Goal: Subscribe to service/newsletter

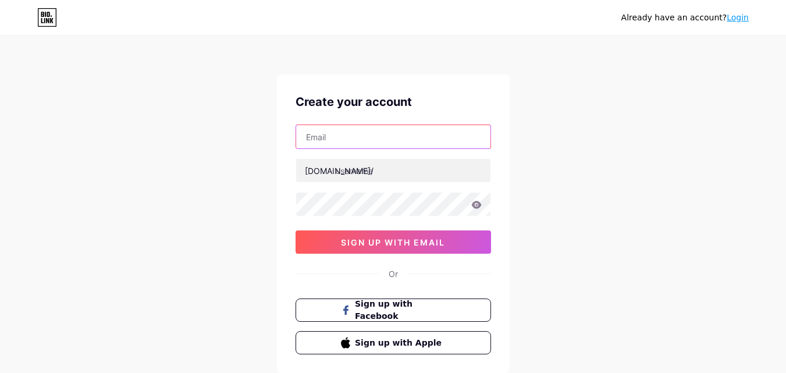
click at [401, 130] on input "text" at bounding box center [393, 136] width 194 height 23
type input "hannoushjewelry@proton.me"
click at [343, 131] on input "hannoushjewelry@proton.me" at bounding box center [393, 136] width 194 height 23
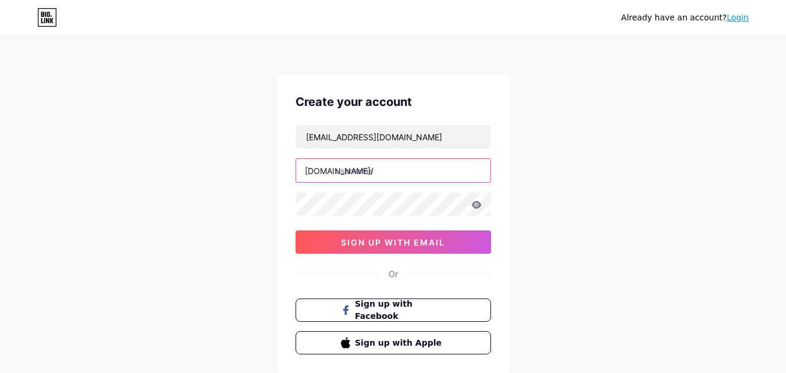
click at [381, 169] on input "text" at bounding box center [393, 170] width 194 height 23
paste input "hannoushma"
type input "hannoushjewelry"
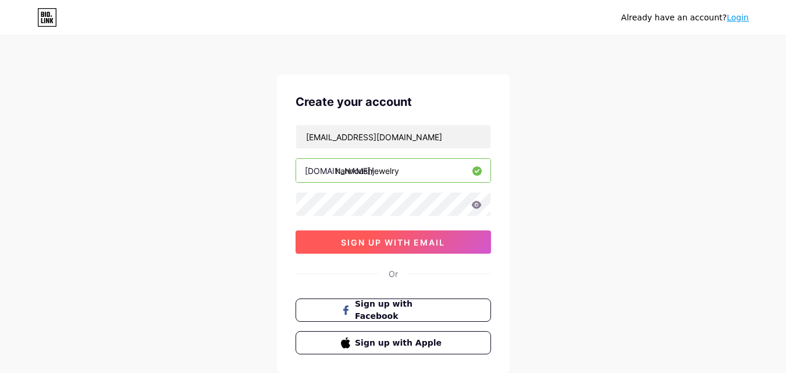
click at [463, 240] on button "sign up with email" at bounding box center [392, 241] width 195 height 23
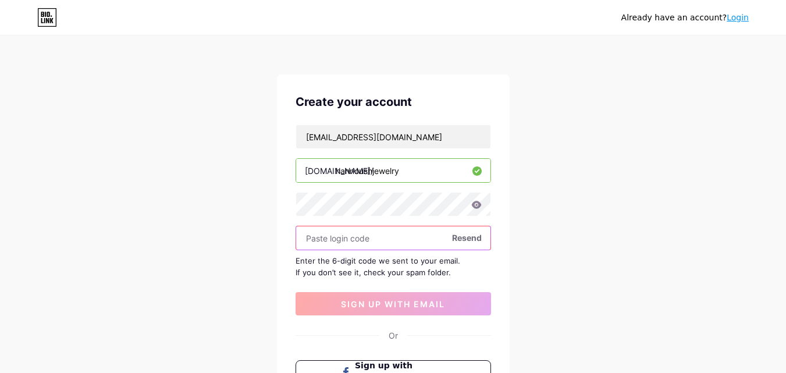
paste input "399503"
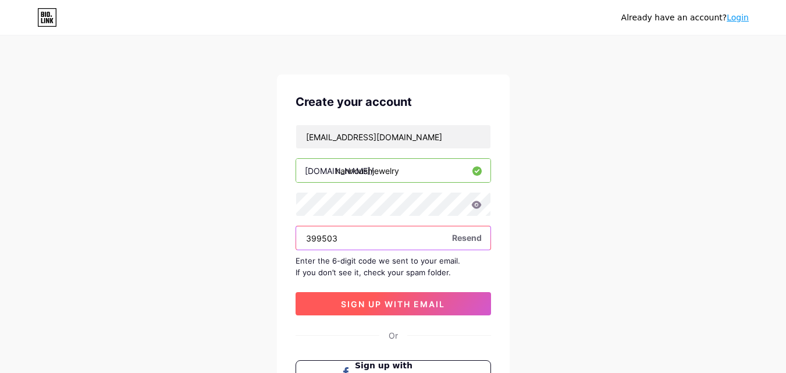
type input "399503"
click at [398, 299] on span "sign up with email" at bounding box center [393, 304] width 104 height 10
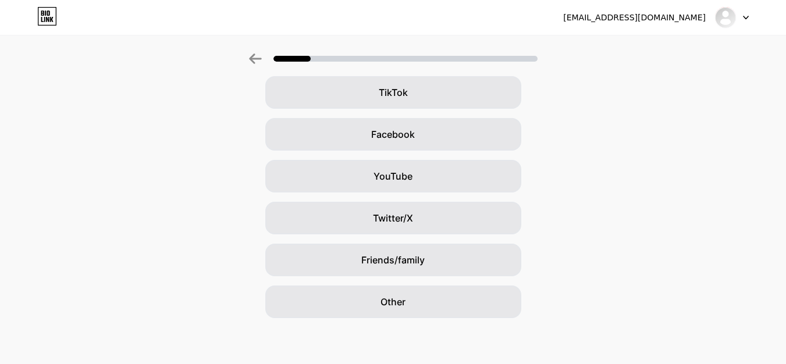
scroll to position [137, 0]
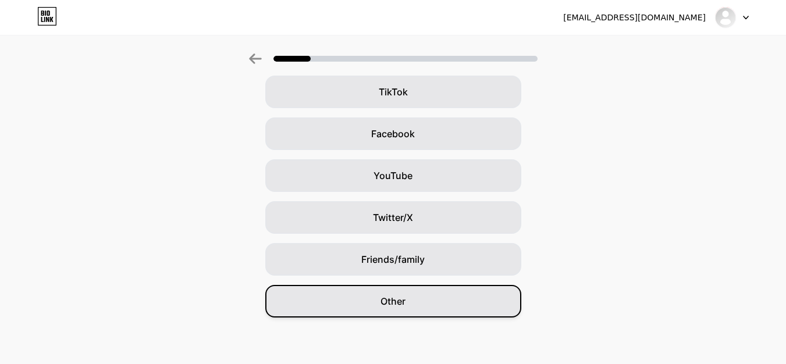
click at [389, 311] on div "Other" at bounding box center [393, 301] width 256 height 33
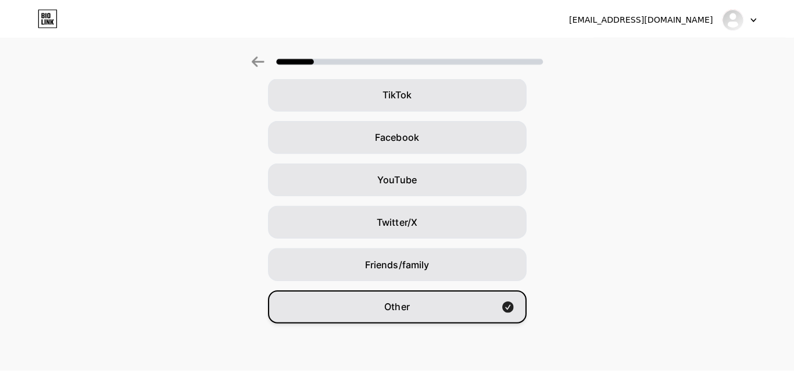
scroll to position [0, 0]
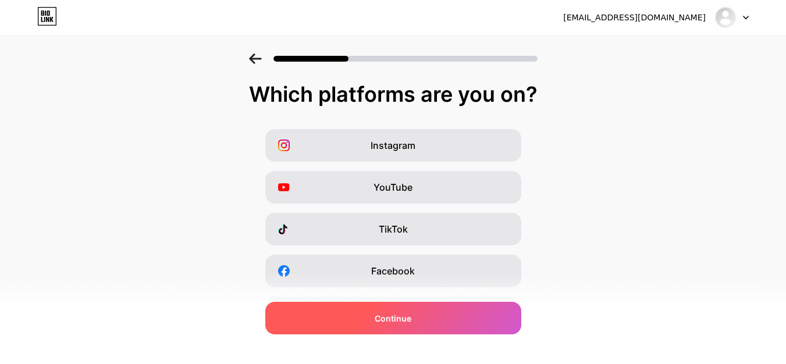
click at [411, 319] on span "Continue" at bounding box center [393, 318] width 37 height 12
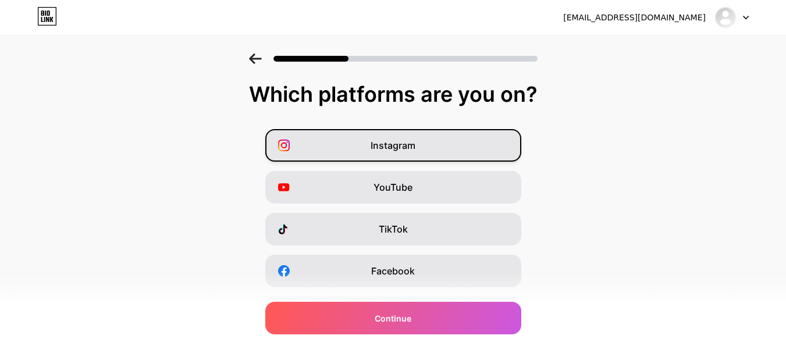
click at [436, 147] on div "Instagram" at bounding box center [393, 145] width 256 height 33
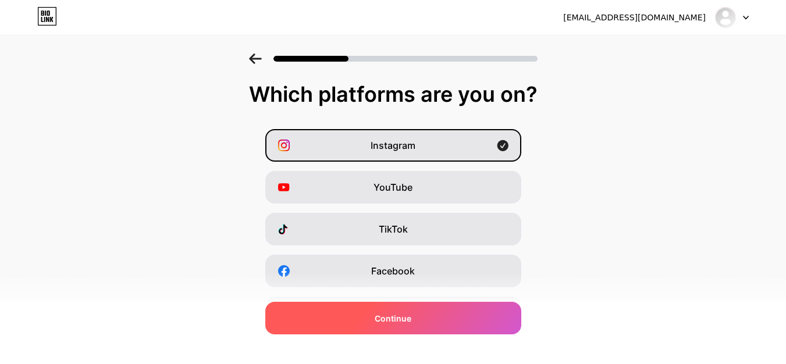
click at [411, 320] on span "Continue" at bounding box center [393, 318] width 37 height 12
click at [414, 320] on div at bounding box center [393, 318] width 256 height 33
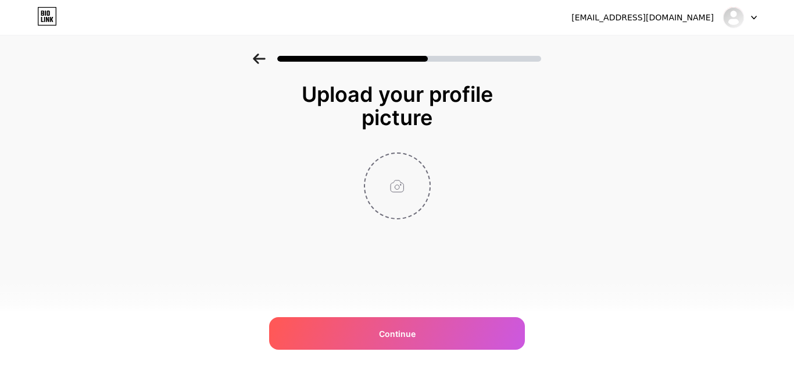
click at [404, 187] on input "file" at bounding box center [397, 186] width 65 height 65
type input "C:\fakepath\Hannoush Jewelers Logo.jpg"
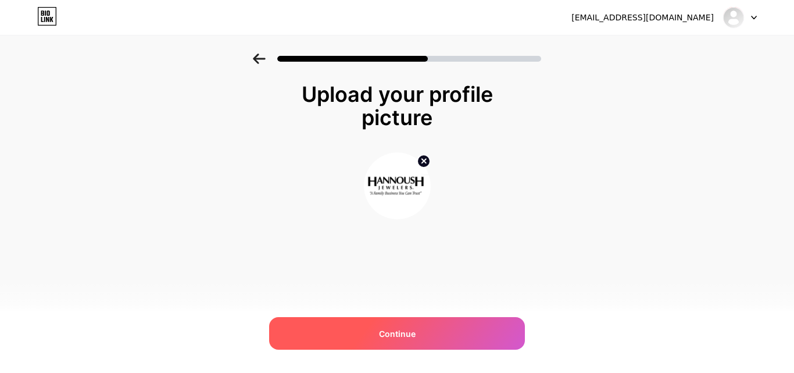
click at [411, 334] on span "Continue" at bounding box center [397, 333] width 37 height 12
click at [374, 329] on div "Continue" at bounding box center [397, 333] width 256 height 33
click at [451, 340] on div "Continue" at bounding box center [397, 333] width 256 height 33
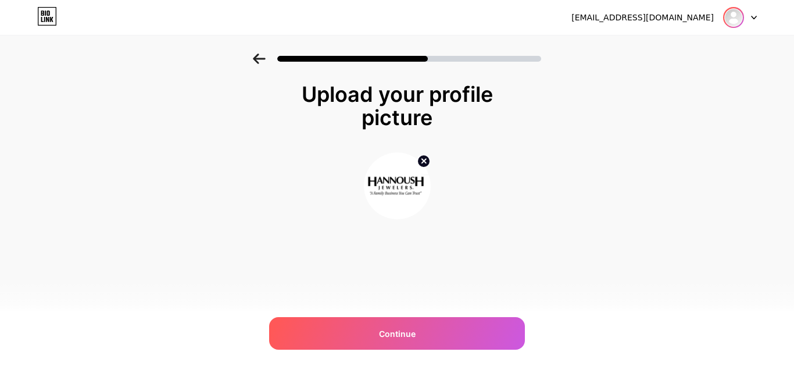
click at [741, 16] on img at bounding box center [734, 17] width 19 height 19
click at [757, 18] on div "[EMAIL_ADDRESS][DOMAIN_NAME] Logout" at bounding box center [397, 17] width 794 height 21
click at [757, 17] on icon at bounding box center [754, 18] width 6 height 4
click at [174, 3] on div "hannoushjewelry@proton.me Logout" at bounding box center [397, 17] width 794 height 35
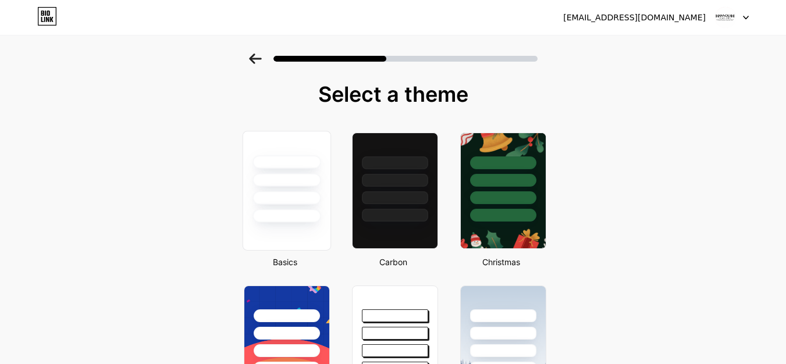
click at [291, 191] on div at bounding box center [286, 197] width 68 height 13
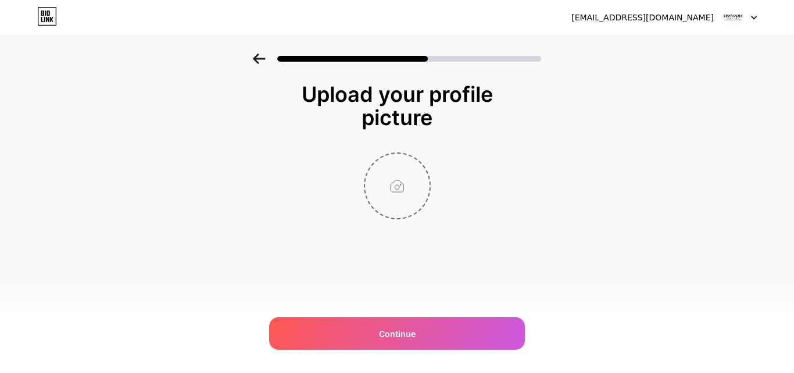
click at [410, 172] on input "file" at bounding box center [397, 186] width 65 height 65
type input "C:\fakepath\Hannoush Jewelers Logo.jpg"
drag, startPoint x: 419, startPoint y: 284, endPoint x: 371, endPoint y: 312, distance: 55.5
click at [371, 312] on div "hannoushjewelry@proton.me Logout Link Copied Upload your profile picture Contin…" at bounding box center [397, 186] width 794 height 373
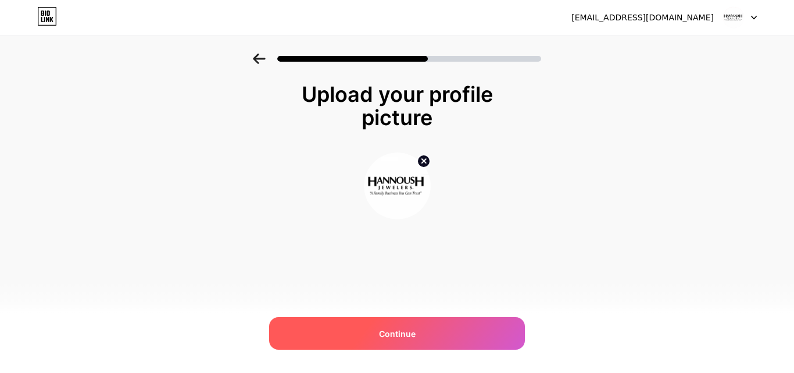
click at [390, 338] on span "Continue" at bounding box center [397, 333] width 37 height 12
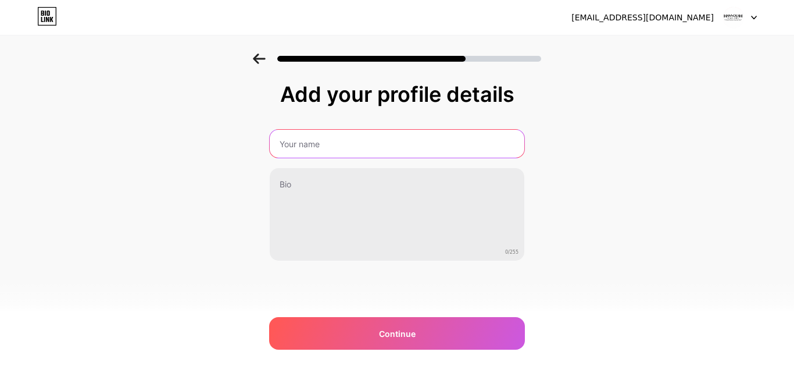
click at [335, 153] on input "text" at bounding box center [397, 144] width 255 height 28
paste input "Hannoush Jewelers"
type input "Hannoush Jewelers"
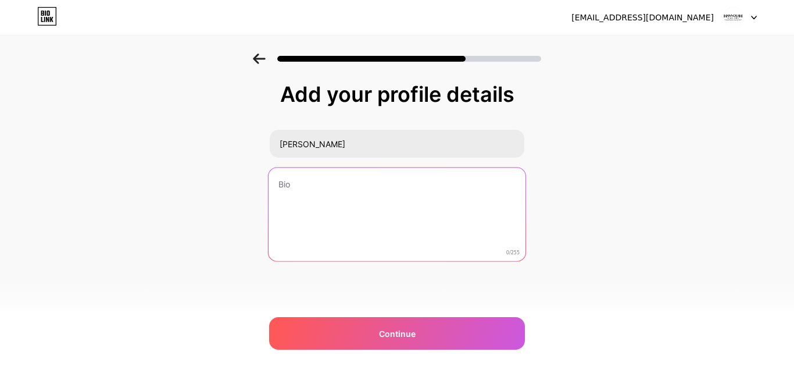
click at [315, 187] on textarea at bounding box center [397, 214] width 257 height 95
paste textarea "At Hannoush Jewelers, we craft fine jewelry to celebrate life's moments. From e…"
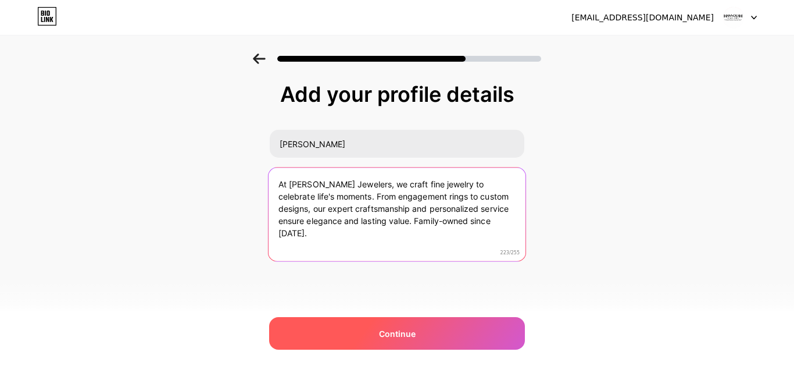
type textarea "At Hannoush Jewelers, we craft fine jewelry to celebrate life's moments. From e…"
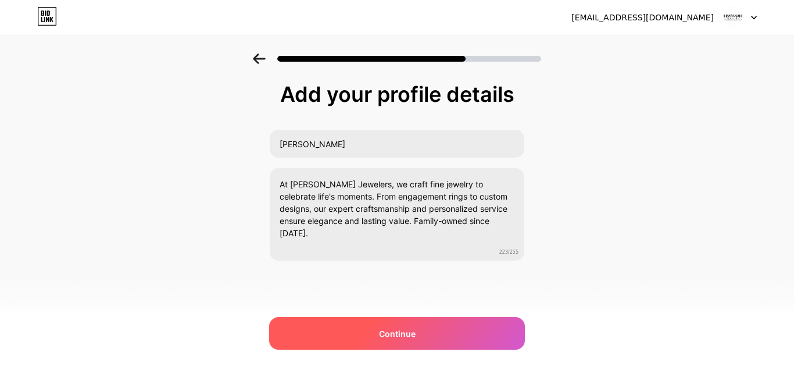
click at [366, 326] on div "Continue" at bounding box center [397, 333] width 256 height 33
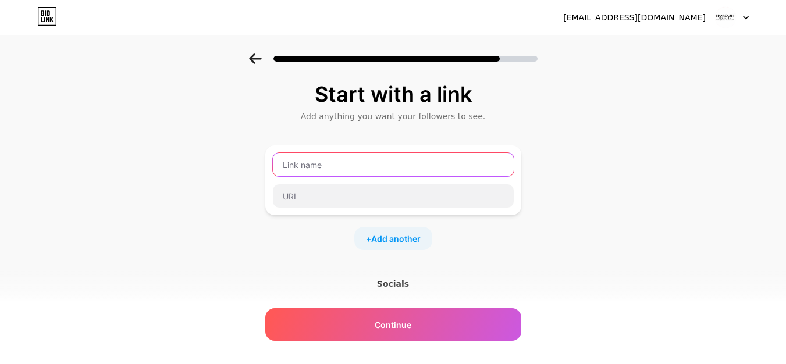
click at [347, 158] on input "text" at bounding box center [393, 164] width 241 height 23
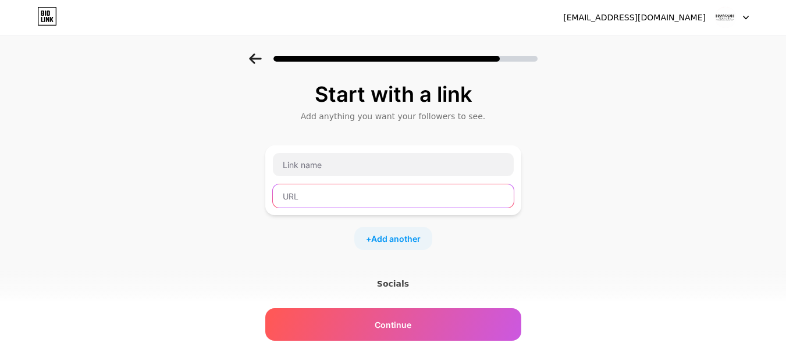
click at [312, 190] on input "text" at bounding box center [393, 195] width 241 height 23
paste input "https://www.hannoushma.com/engagement-rings"
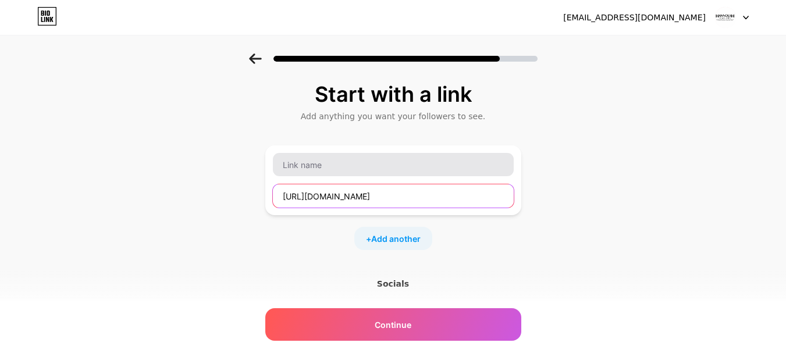
type input "https://www.hannoushma.com/engagement-rings"
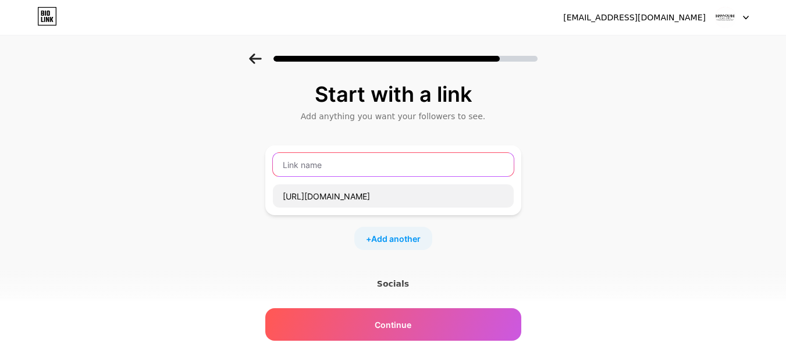
click at [318, 163] on input "text" at bounding box center [393, 164] width 241 height 23
paste input "Explore Elegant Engagement Rings for Every Love Story | Hannoush Jewelers"
type input "Explore Elegant Engagement Rings for Every Love Story | Hannoush Jewelers"
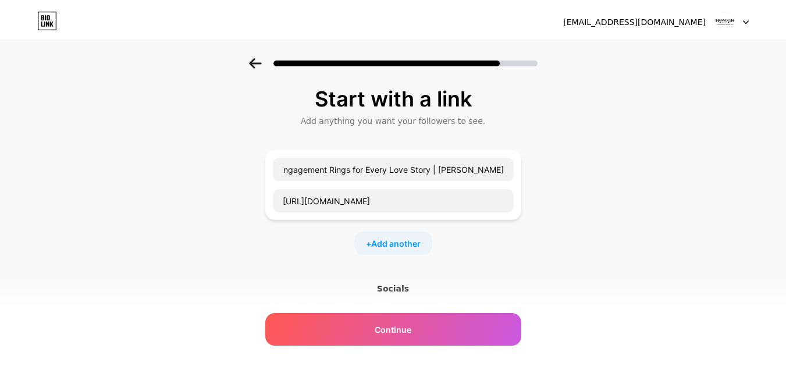
scroll to position [0, 0]
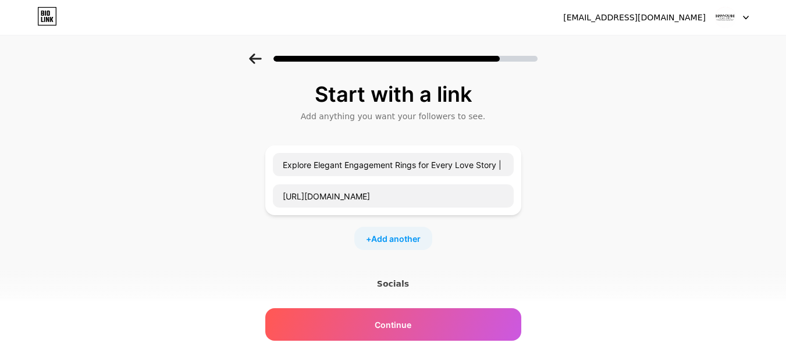
click at [295, 248] on div "+ Add another" at bounding box center [393, 238] width 256 height 23
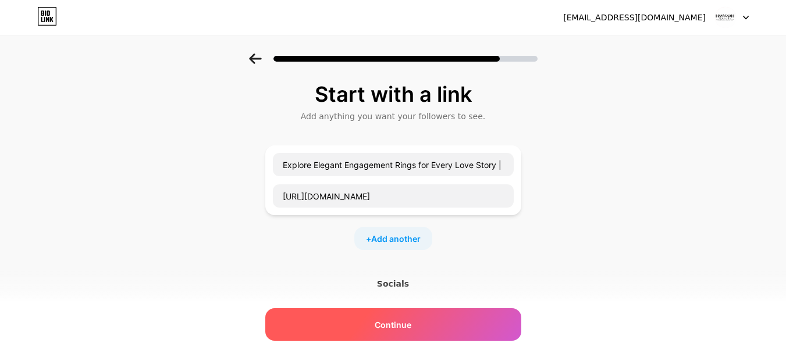
click at [373, 322] on div "Continue" at bounding box center [393, 324] width 256 height 33
click at [408, 318] on div "Continue" at bounding box center [393, 324] width 256 height 33
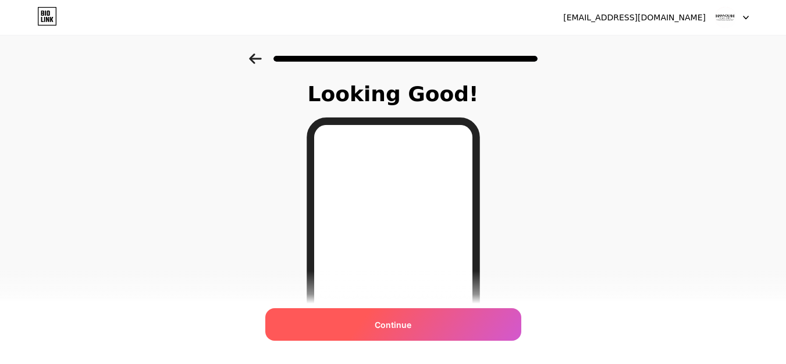
click at [397, 331] on div "Continue" at bounding box center [393, 324] width 256 height 33
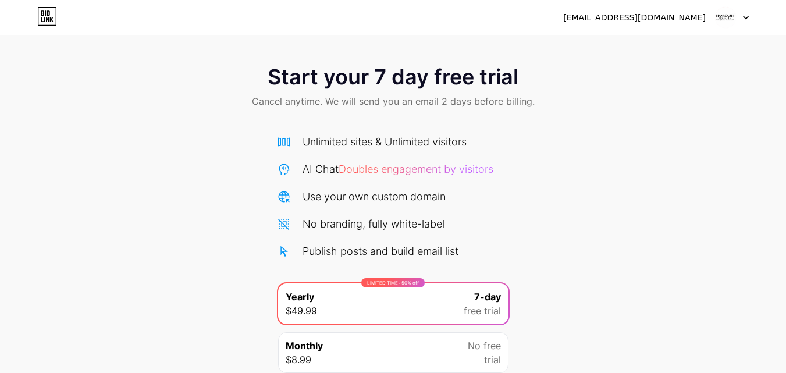
click at [719, 9] on img at bounding box center [725, 17] width 22 height 22
click at [749, 16] on div "[EMAIL_ADDRESS][DOMAIN_NAME] Logout" at bounding box center [393, 17] width 786 height 21
click at [745, 16] on icon at bounding box center [746, 18] width 6 height 4
click at [730, 21] on img at bounding box center [725, 17] width 22 height 22
click at [51, 30] on div "hannoushjewelry@proton.me Logout" at bounding box center [393, 17] width 786 height 35
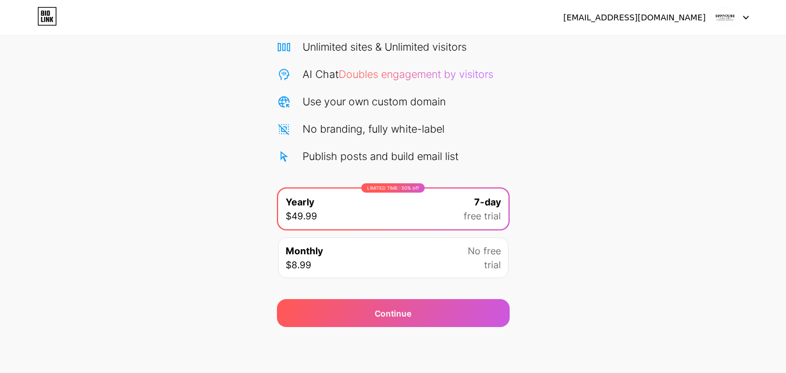
scroll to position [95, 0]
click at [458, 251] on div "Monthly $8.99 No free trial" at bounding box center [393, 257] width 230 height 41
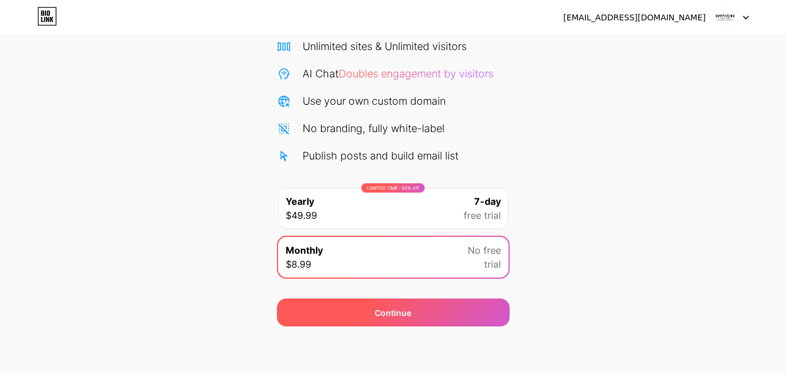
click at [423, 316] on div "Continue" at bounding box center [393, 312] width 233 height 28
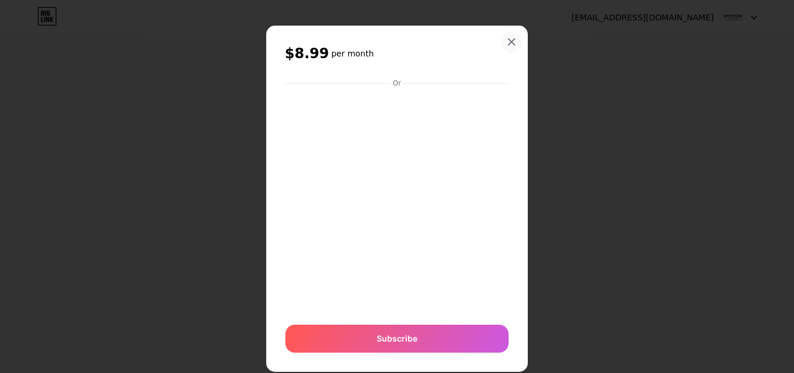
click at [507, 37] on icon at bounding box center [511, 41] width 9 height 9
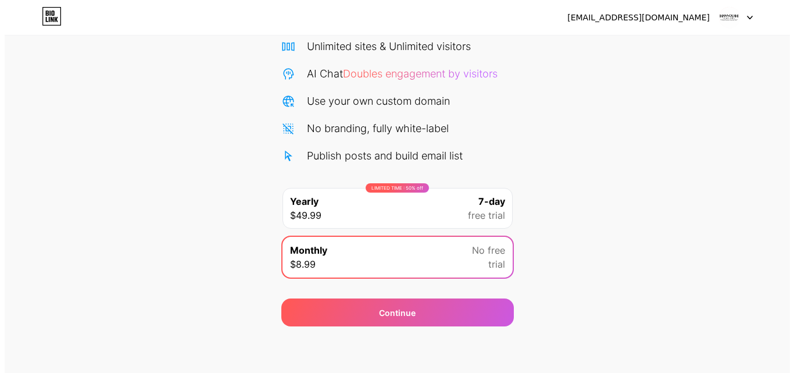
scroll to position [0, 0]
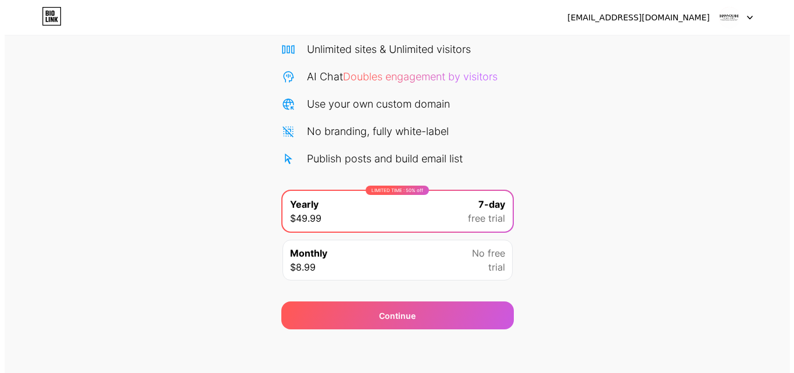
scroll to position [95, 0]
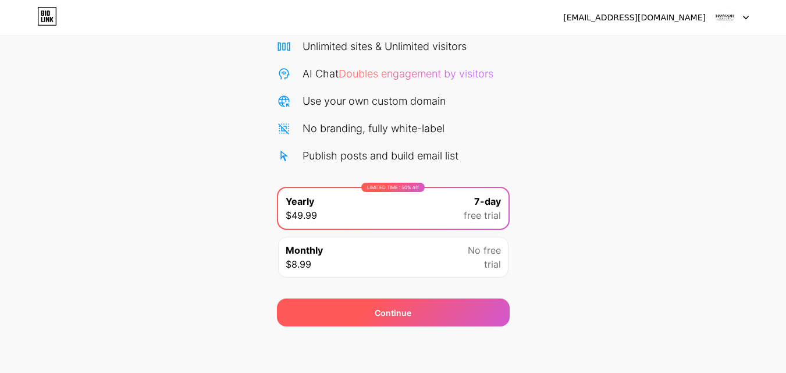
click at [397, 302] on div "Continue" at bounding box center [393, 312] width 233 height 28
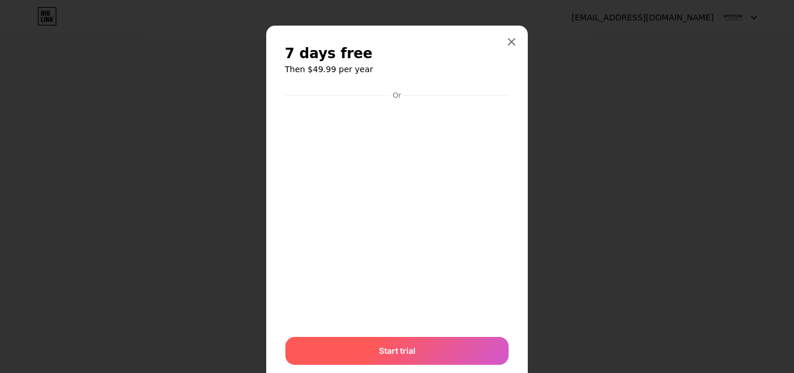
click at [367, 347] on div "Start trial" at bounding box center [397, 351] width 223 height 28
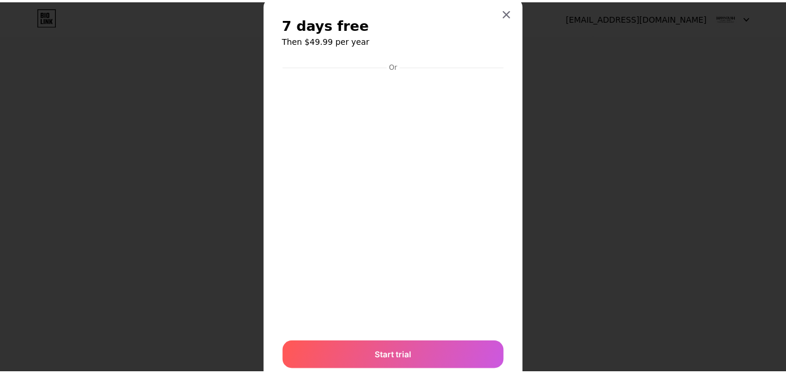
scroll to position [0, 0]
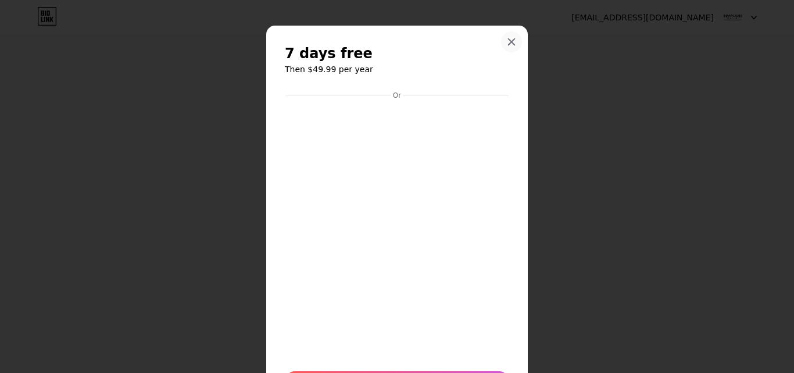
click at [515, 37] on div at bounding box center [511, 41] width 21 height 21
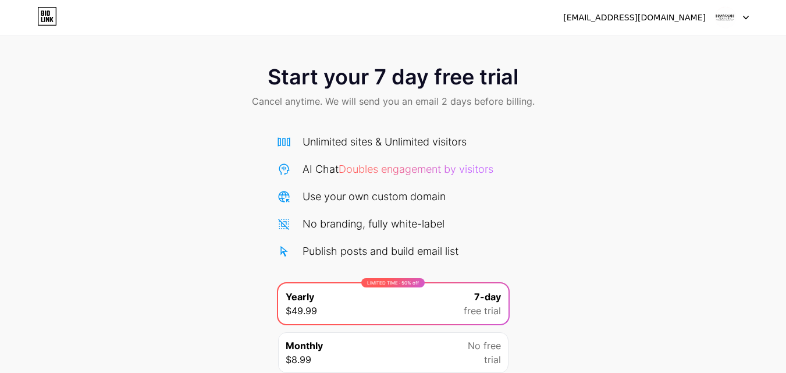
click at [737, 15] on div at bounding box center [732, 17] width 34 height 21
click at [692, 32] on li "Logout" at bounding box center [676, 47] width 144 height 31
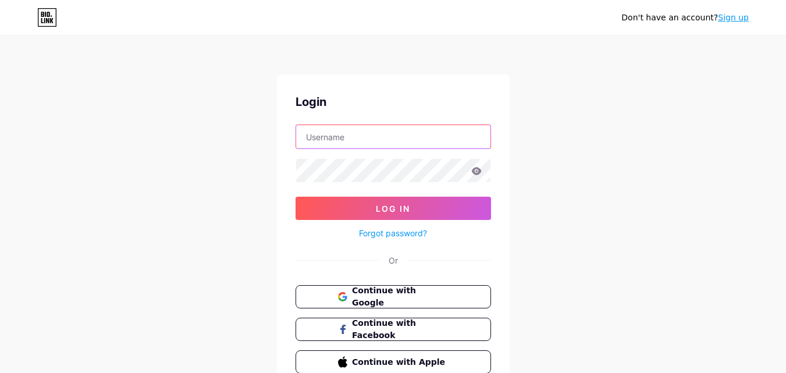
type input "hannoushjewelry@proton.me"
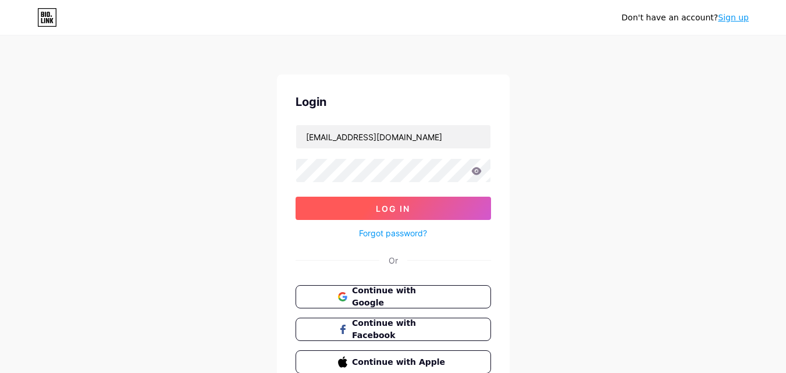
click at [375, 217] on button "Log In" at bounding box center [392, 208] width 195 height 23
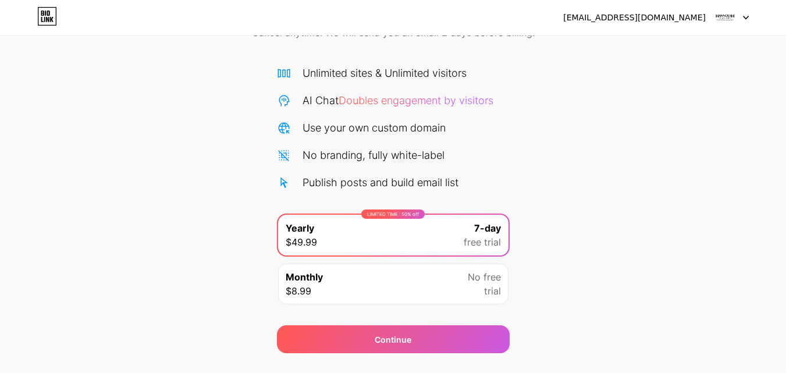
scroll to position [95, 0]
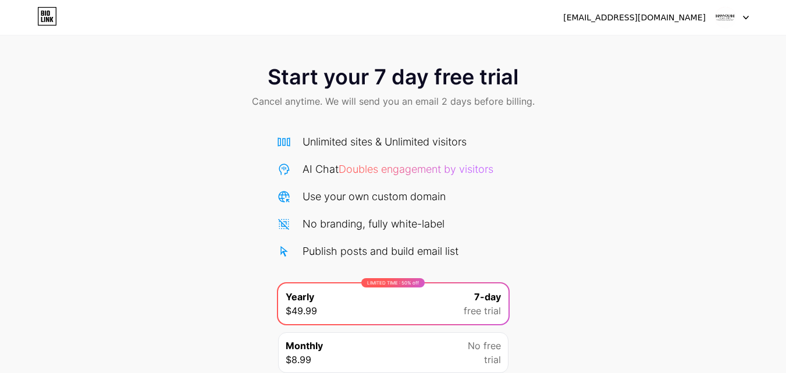
click at [727, 23] on img at bounding box center [725, 17] width 22 height 22
click at [737, 21] on div at bounding box center [732, 17] width 34 height 21
click at [726, 19] on img at bounding box center [725, 17] width 22 height 22
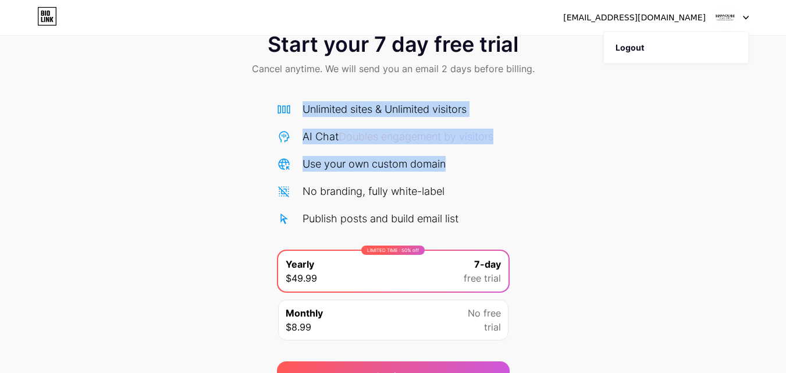
scroll to position [95, 0]
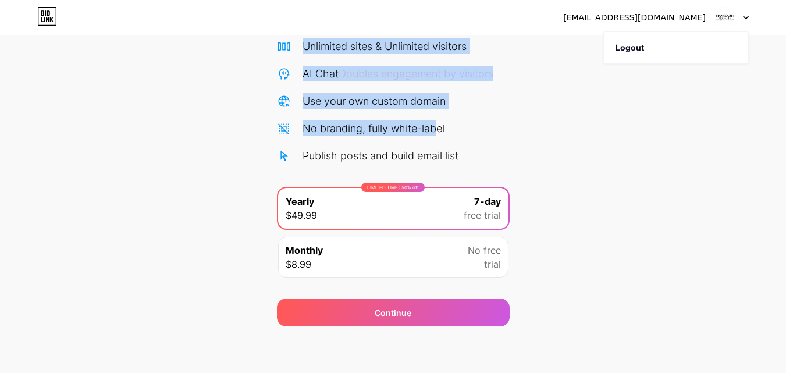
drag, startPoint x: 564, startPoint y: 75, endPoint x: 439, endPoint y: 137, distance: 139.7
click at [439, 137] on div "Start your 7 day free trial Cancel anytime. We will send you an email 2 days be…" at bounding box center [393, 142] width 786 height 368
click at [419, 117] on div "Unlimited sites & Unlimited visitors AI Chat Doubles engagement by visitors Use…" at bounding box center [393, 100] width 233 height 125
